Goal: Information Seeking & Learning: Learn about a topic

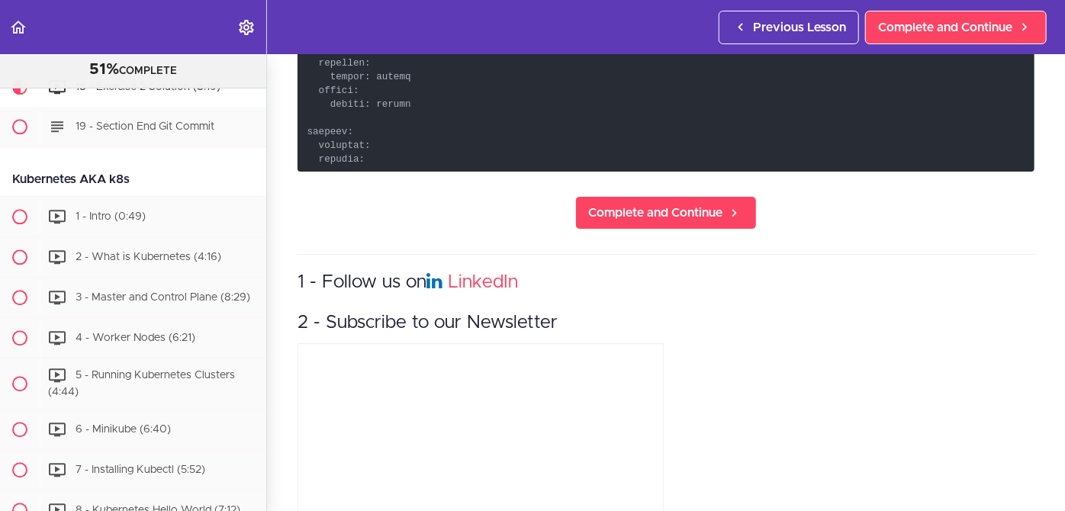
scroll to position [2077, 0]
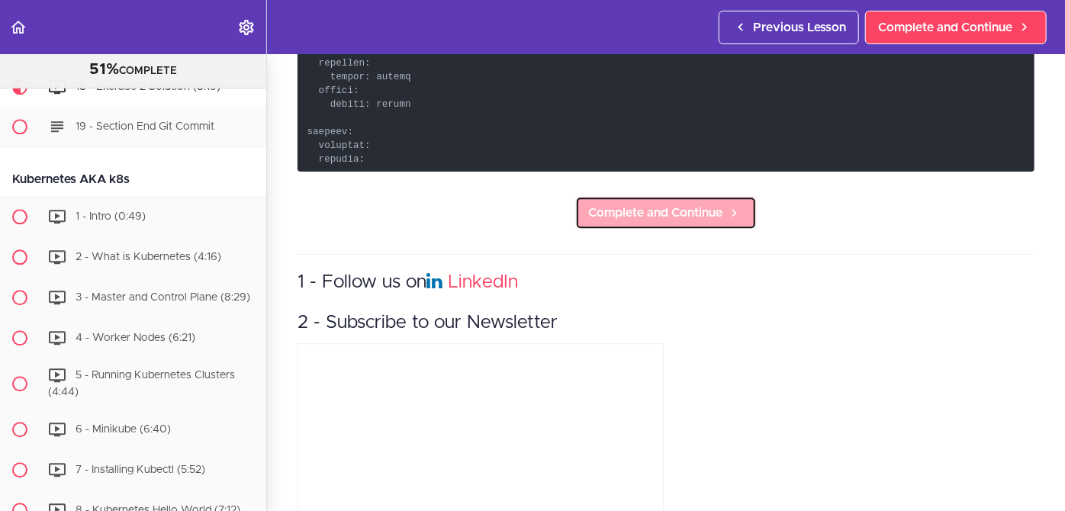
click at [646, 211] on span "Complete and Continue" at bounding box center [655, 213] width 134 height 18
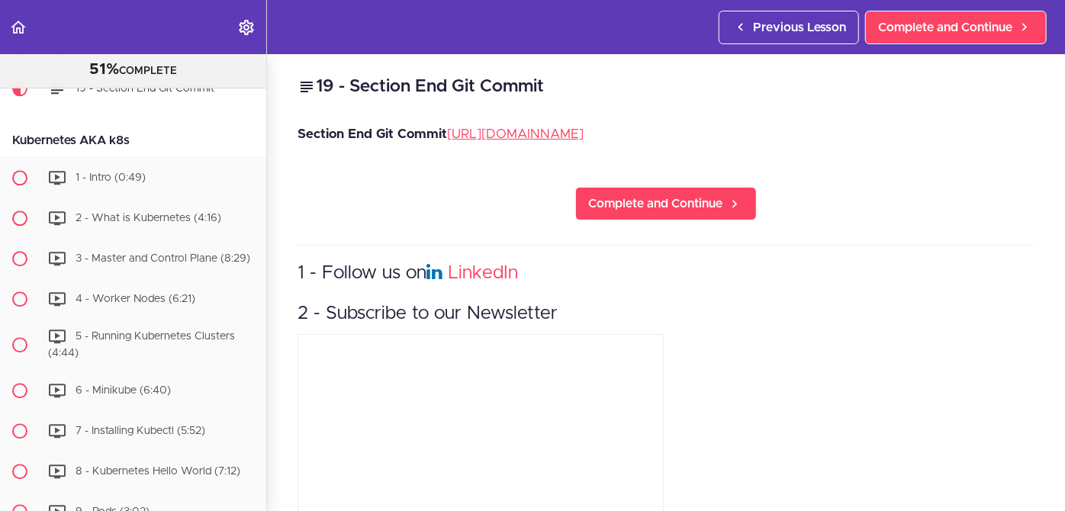
scroll to position [4799, 0]
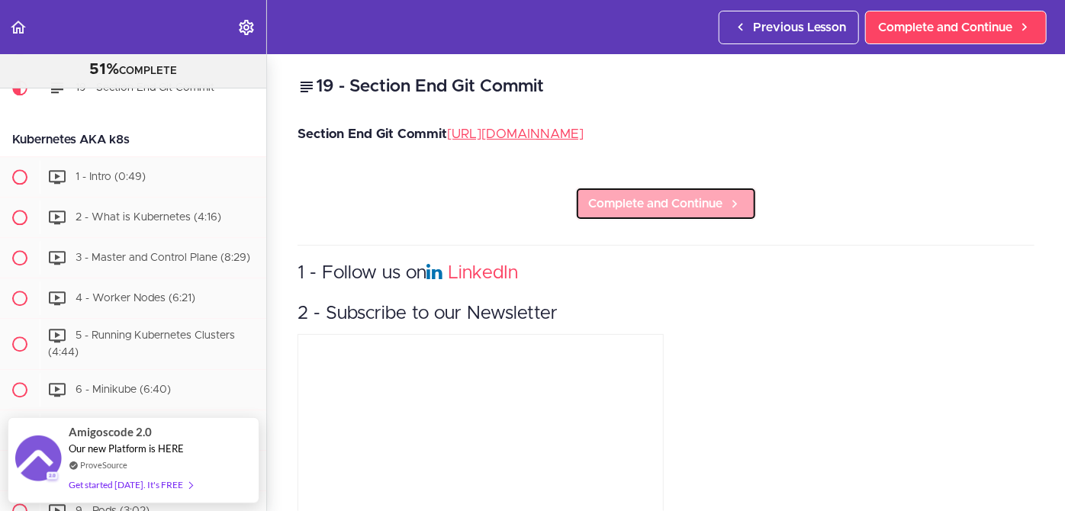
click at [613, 213] on span "Complete and Continue" at bounding box center [655, 204] width 134 height 18
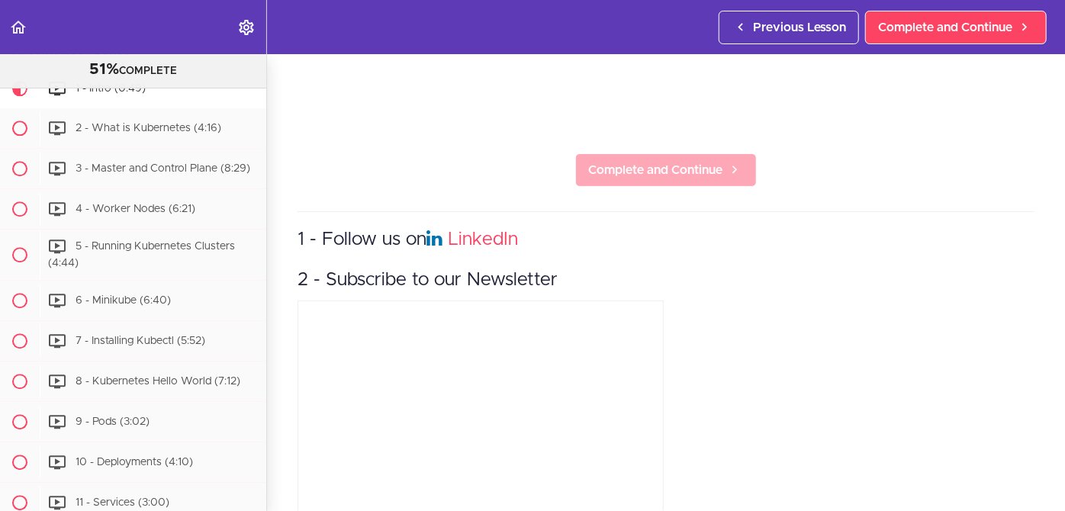
scroll to position [408, 0]
click at [656, 163] on span "Complete and Continue" at bounding box center [655, 171] width 134 height 18
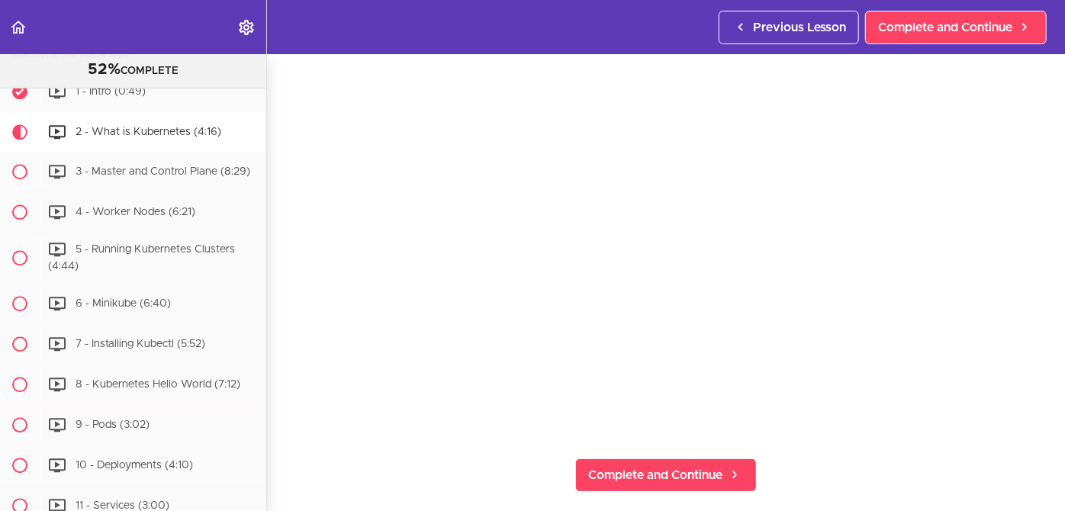
scroll to position [156, 0]
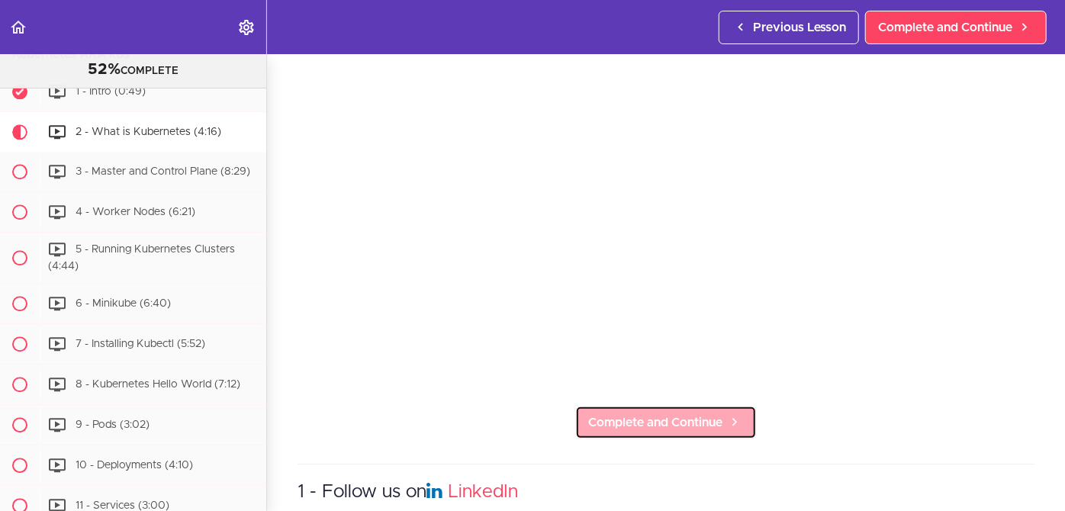
click at [643, 421] on span "Complete and Continue" at bounding box center [655, 423] width 134 height 18
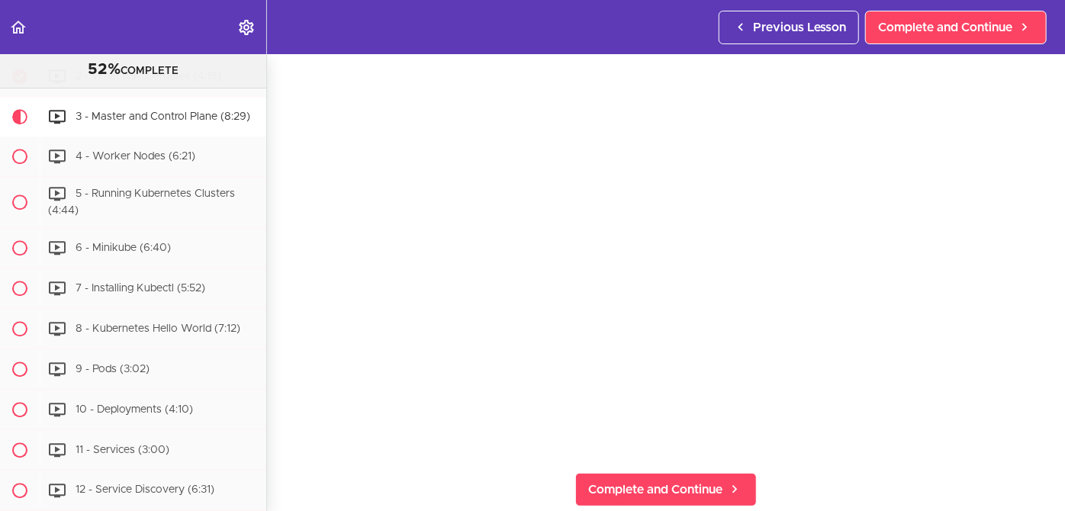
scroll to position [4942, 0]
